Goal: Information Seeking & Learning: Find specific fact

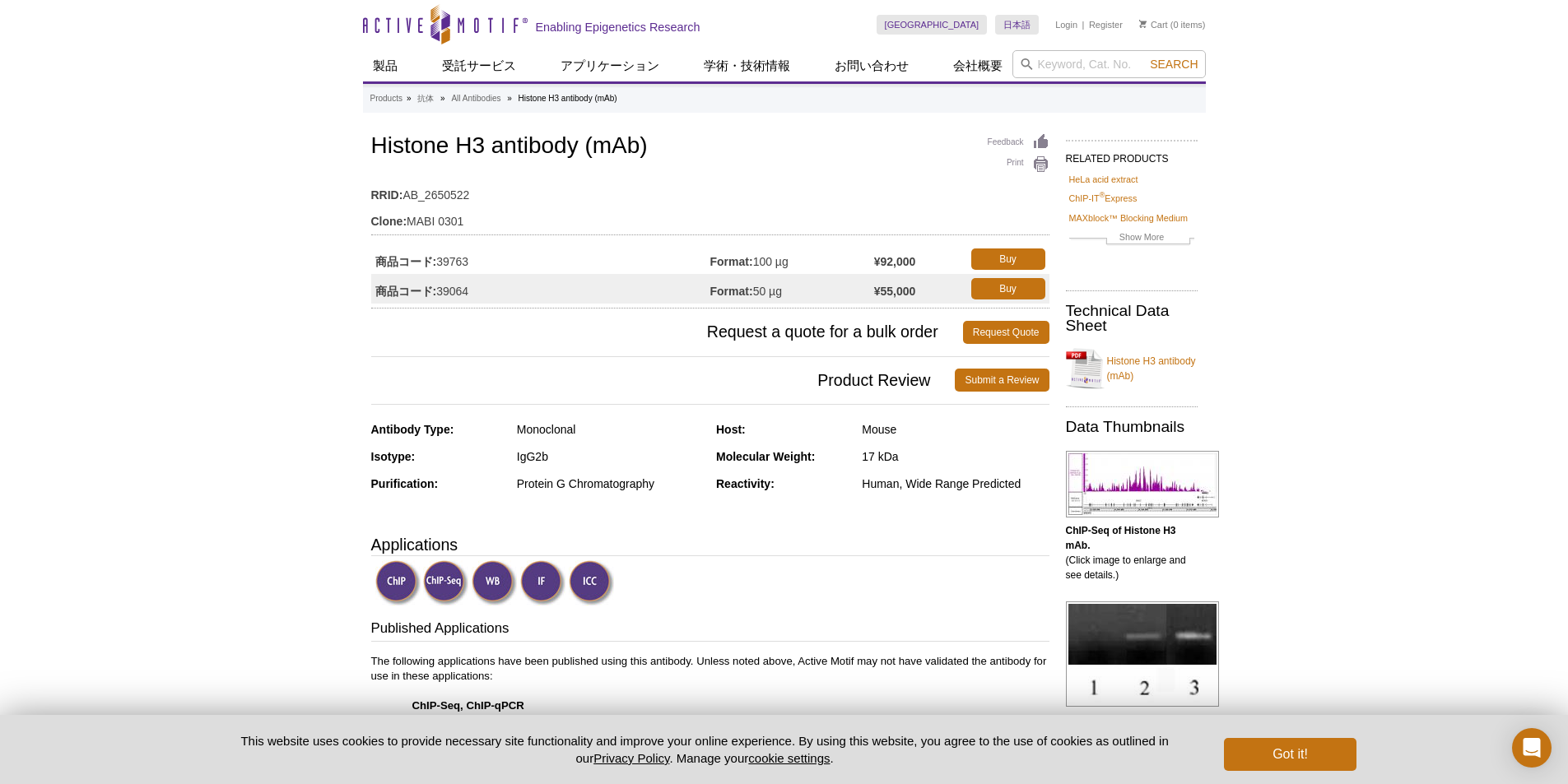
drag, startPoint x: 478, startPoint y: 254, endPoint x: 440, endPoint y: 262, distance: 38.8
click at [440, 262] on td "商品コード: 39763" at bounding box center [541, 259] width 340 height 30
copy td "39763"
click at [473, 289] on td "商品コード: 39064" at bounding box center [541, 288] width 340 height 30
drag, startPoint x: 471, startPoint y: 293, endPoint x: 441, endPoint y: 289, distance: 30.3
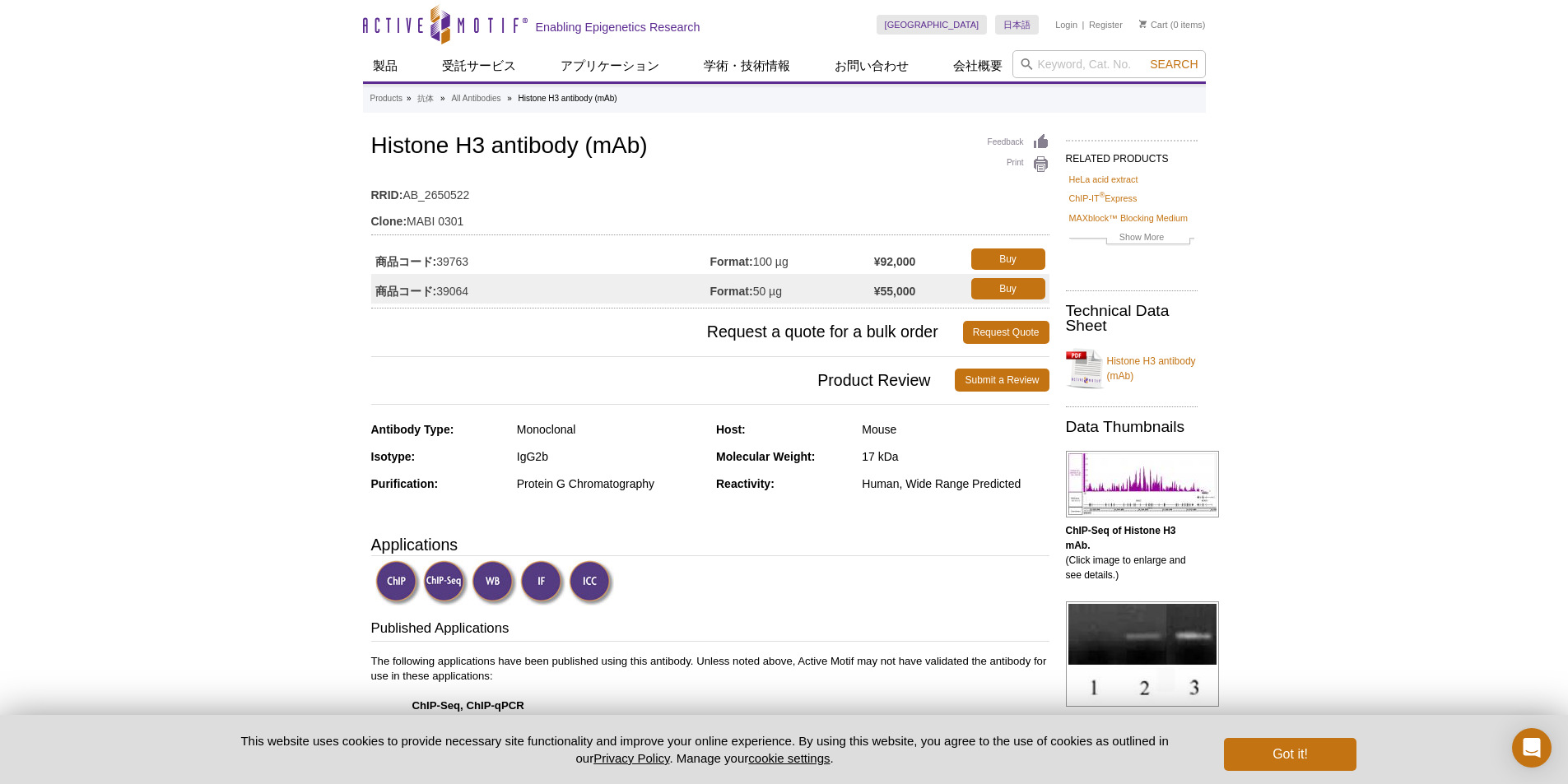
click at [441, 289] on td "商品コード: 39064" at bounding box center [541, 288] width 340 height 30
copy td "39064"
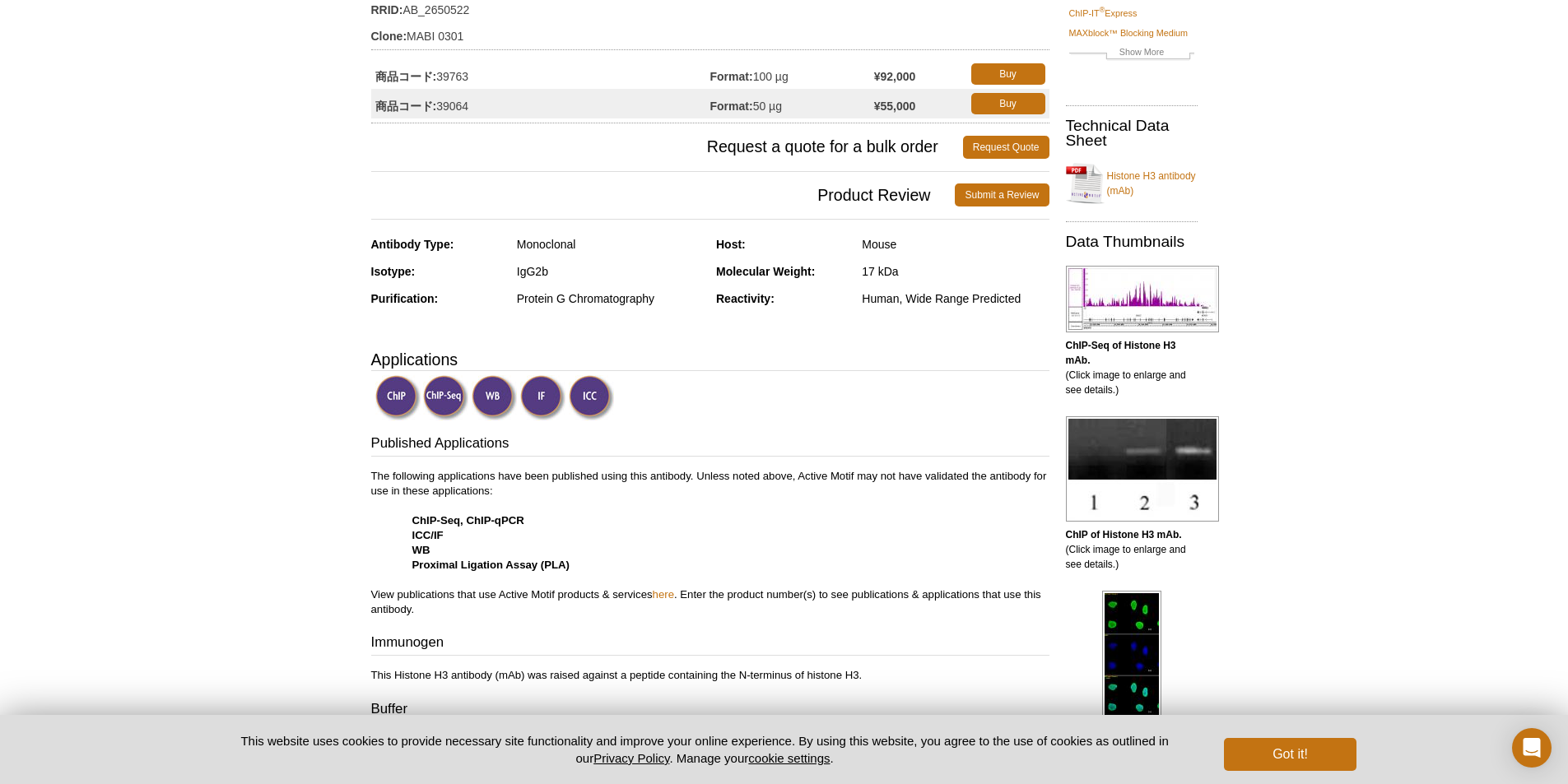
scroll to position [164, 0]
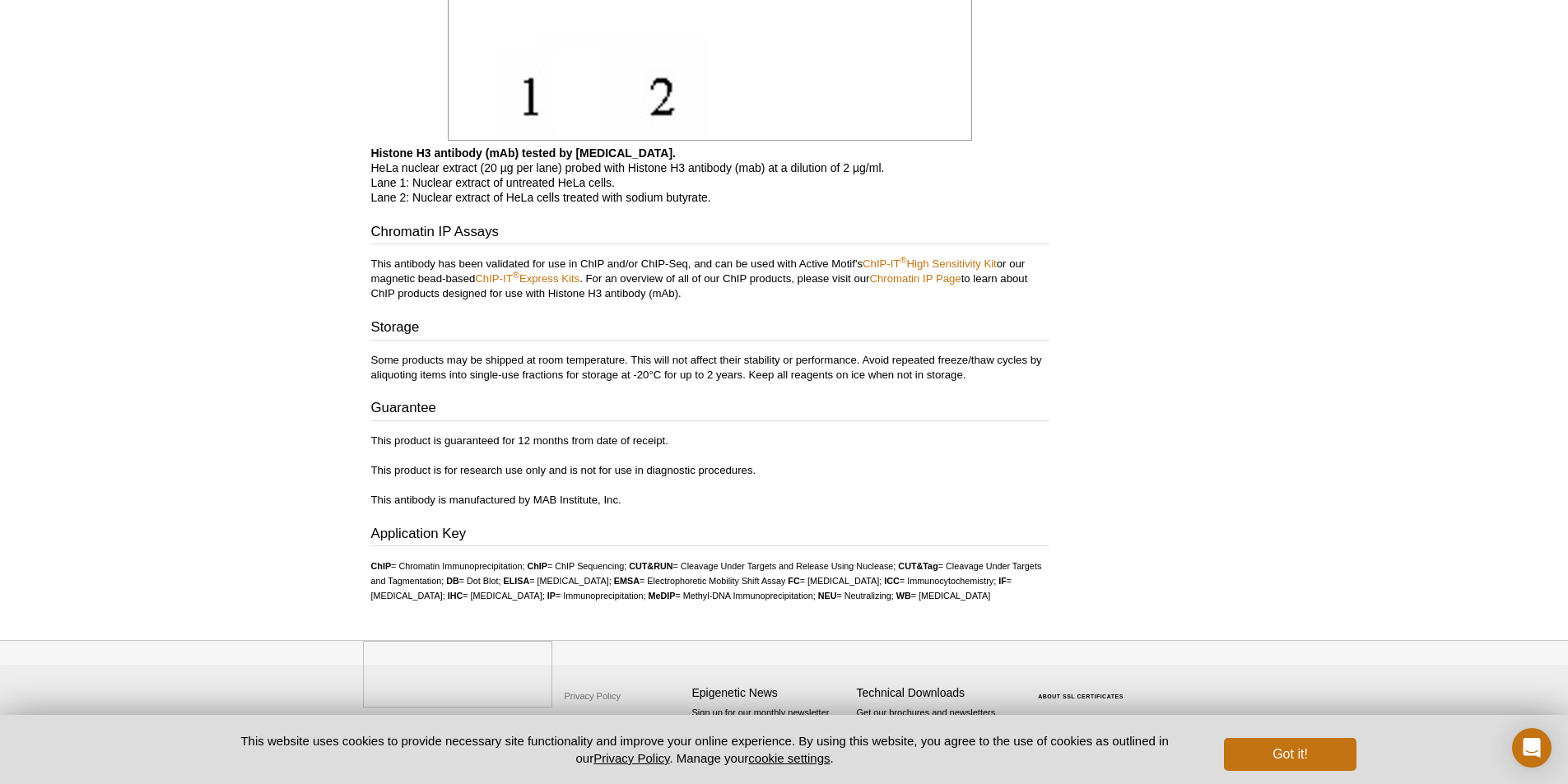
scroll to position [4303, 0]
